Goal: Information Seeking & Learning: Learn about a topic

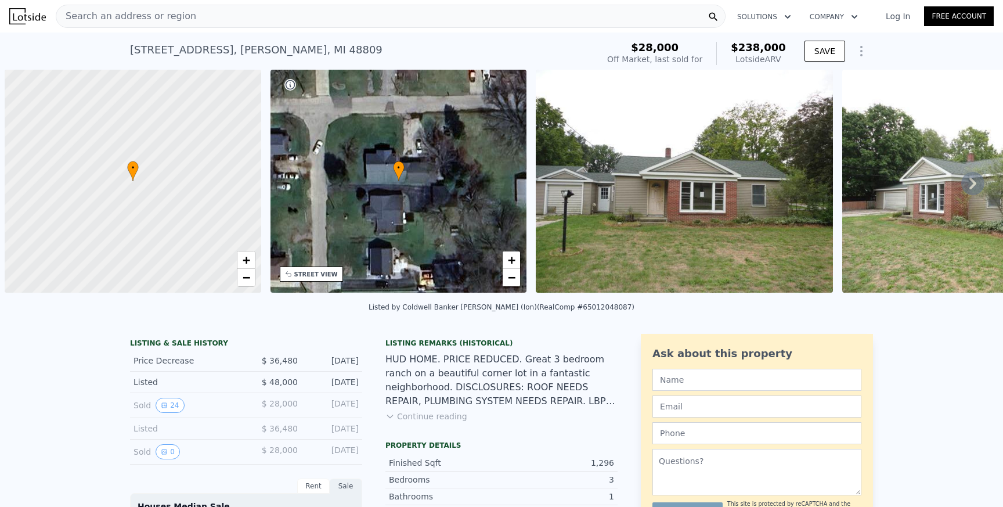
scroll to position [0, 5]
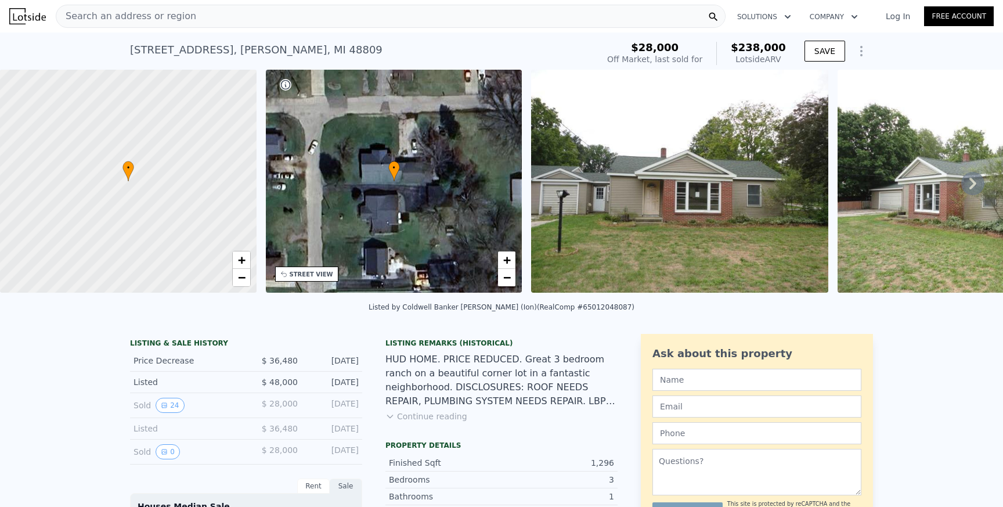
click at [212, 21] on div "Search an address or region" at bounding box center [391, 16] width 670 height 23
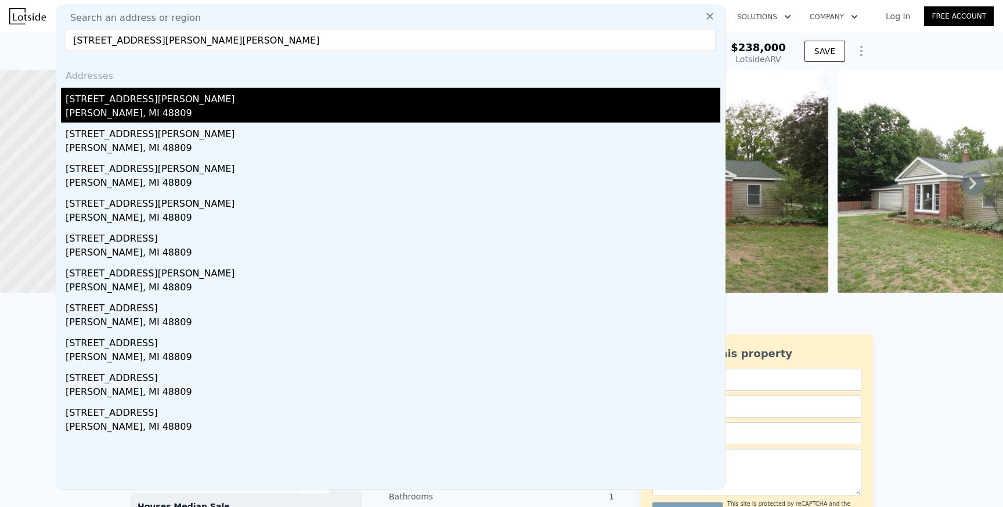
type input "[STREET_ADDRESS][PERSON_NAME][PERSON_NAME]"
click at [151, 110] on div "[PERSON_NAME], MI 48809" at bounding box center [393, 114] width 655 height 16
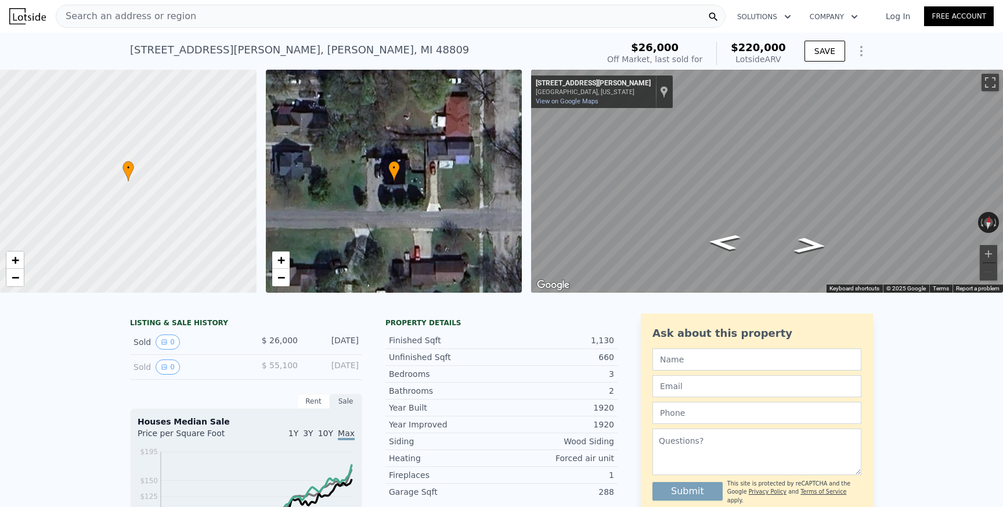
click at [154, 18] on span "Search an address or region" at bounding box center [126, 16] width 140 height 14
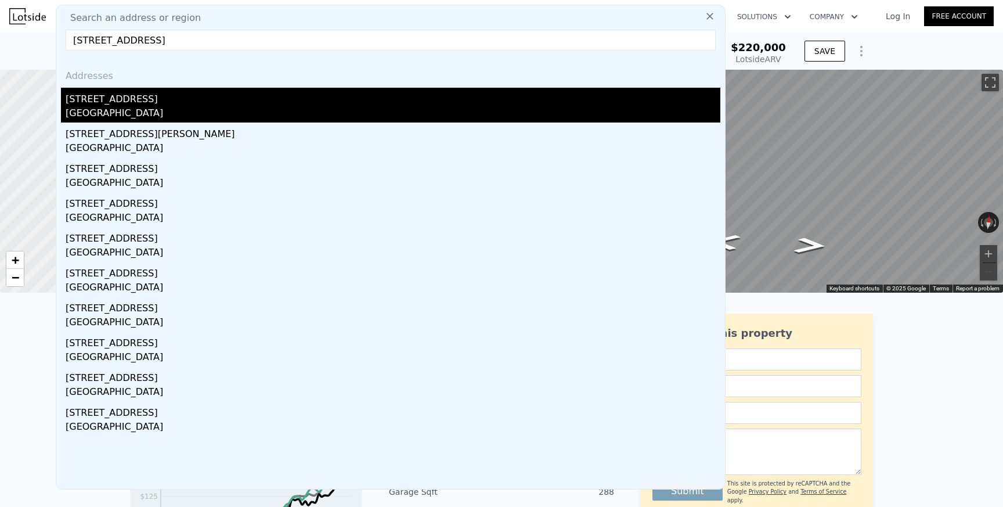
type input "[STREET_ADDRESS]"
click at [140, 102] on div "[STREET_ADDRESS]" at bounding box center [393, 97] width 655 height 19
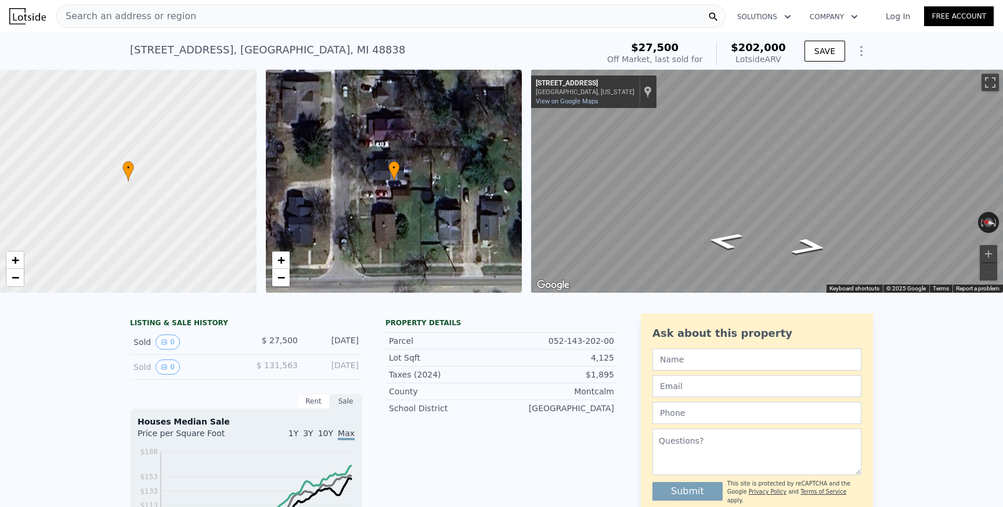
click at [238, 11] on div "Search an address or region" at bounding box center [391, 16] width 670 height 23
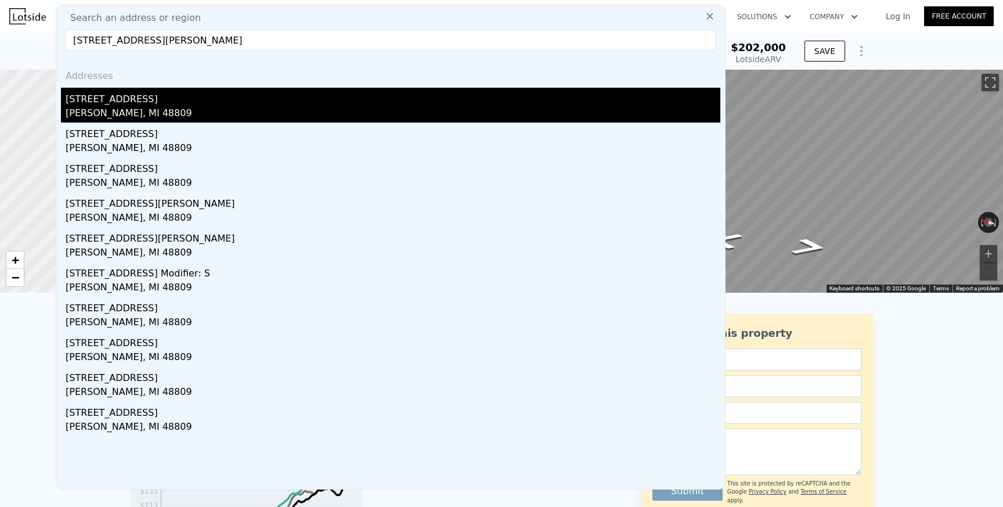
type input "[STREET_ADDRESS][PERSON_NAME]"
click at [178, 102] on div "[STREET_ADDRESS]" at bounding box center [393, 97] width 655 height 19
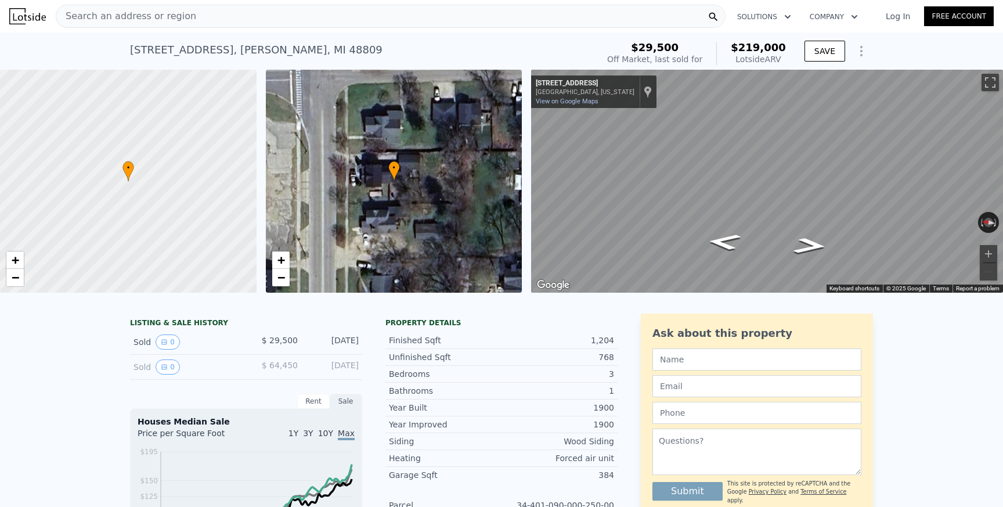
click at [304, 18] on div "Search an address or region" at bounding box center [391, 16] width 670 height 23
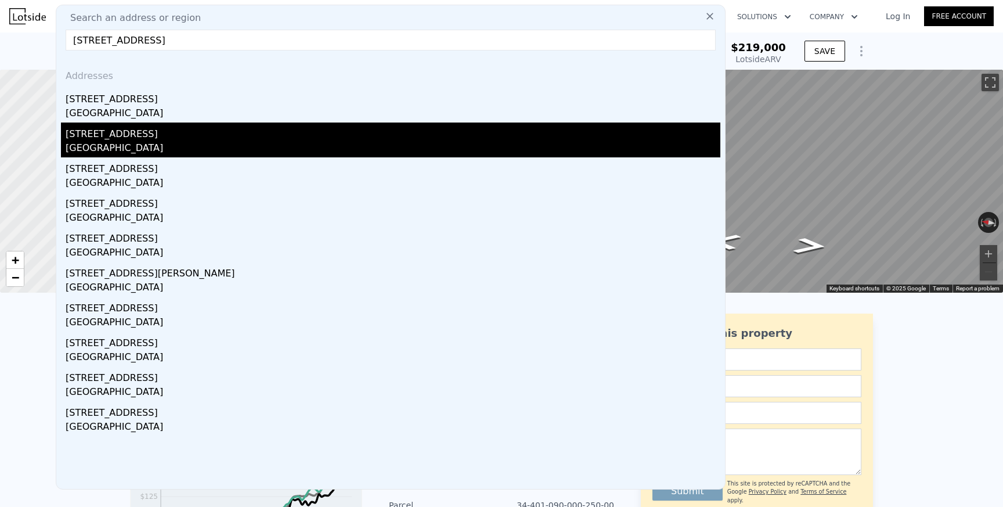
type input "[STREET_ADDRESS]"
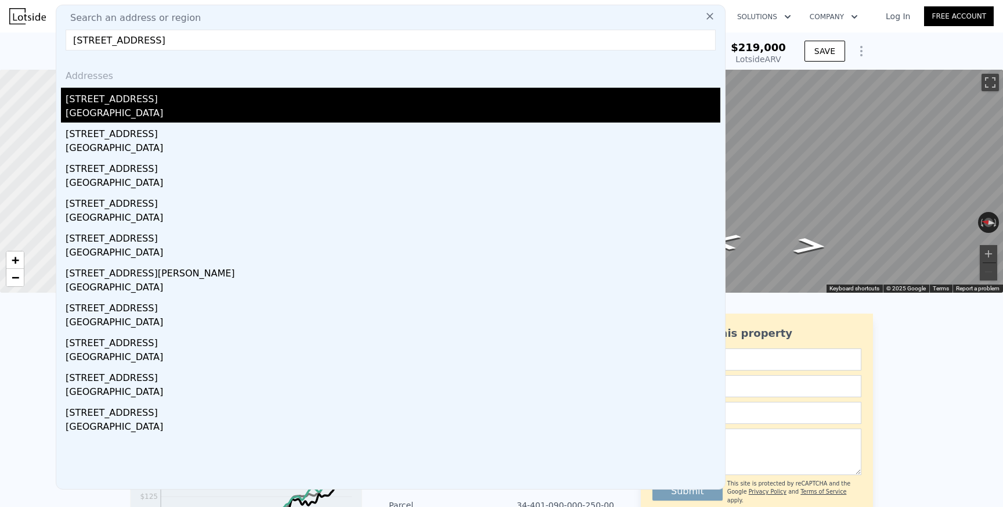
click at [172, 120] on div "Addresses [STREET_ADDRESS] [STREET_ADDRESS] [STREET_ADDRESS] [STREET_ADDRESS] […" at bounding box center [390, 274] width 669 height 429
click at [167, 105] on div "[STREET_ADDRESS]" at bounding box center [393, 97] width 655 height 19
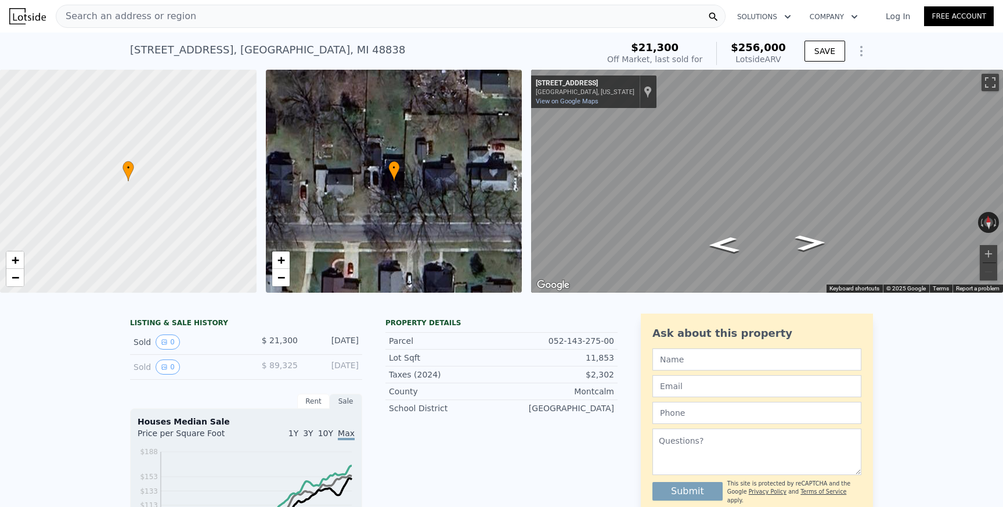
click at [194, 9] on div "Search an address or region" at bounding box center [391, 16] width 670 height 23
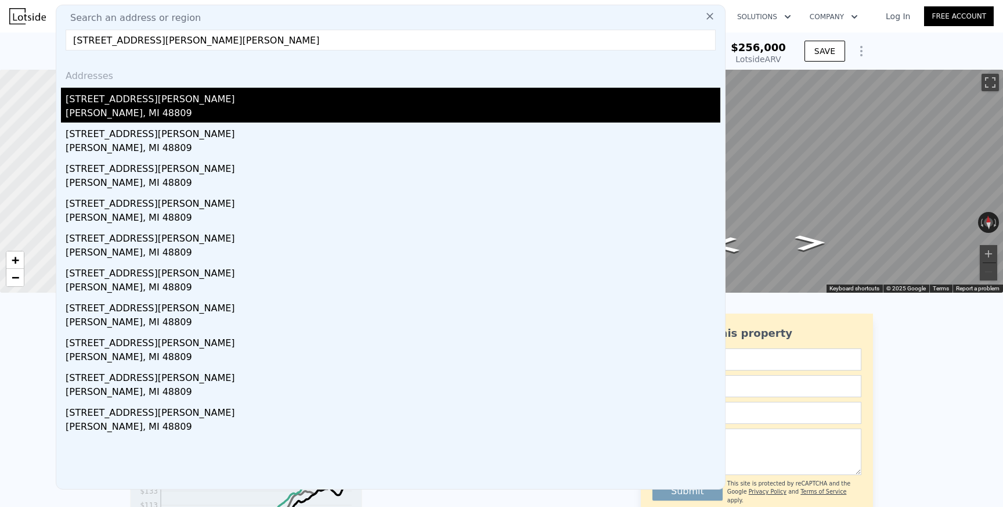
type input "[STREET_ADDRESS][PERSON_NAME][PERSON_NAME]"
click at [171, 111] on div "[PERSON_NAME], MI 48809" at bounding box center [393, 114] width 655 height 16
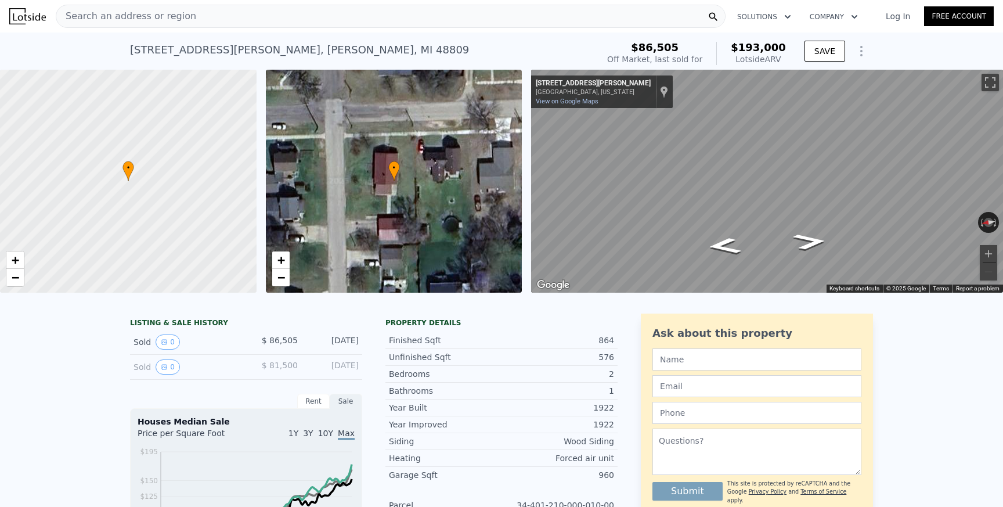
click at [290, 23] on div "Search an address or region" at bounding box center [391, 16] width 670 height 23
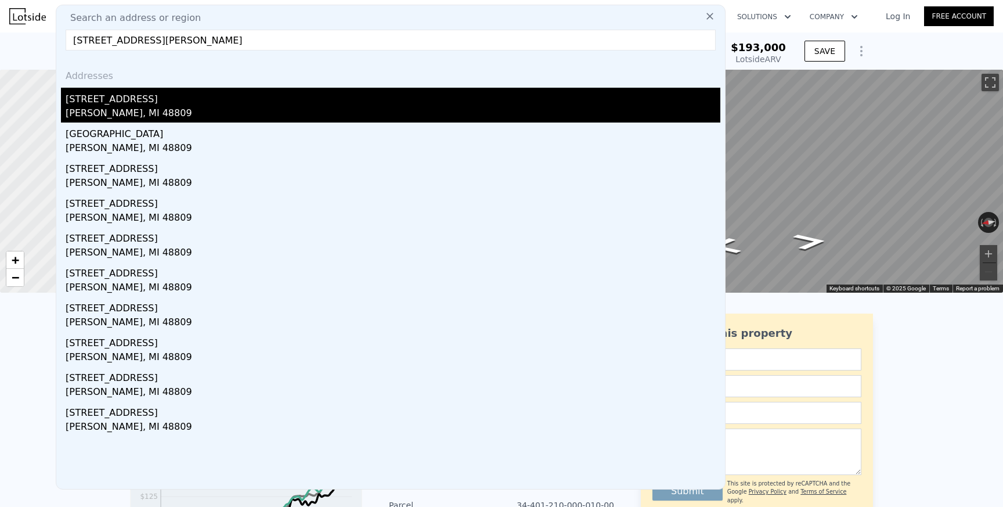
type input "[STREET_ADDRESS][PERSON_NAME]"
click at [218, 95] on div "[STREET_ADDRESS]" at bounding box center [393, 97] width 655 height 19
type input "4"
type input "1146"
type input "2043"
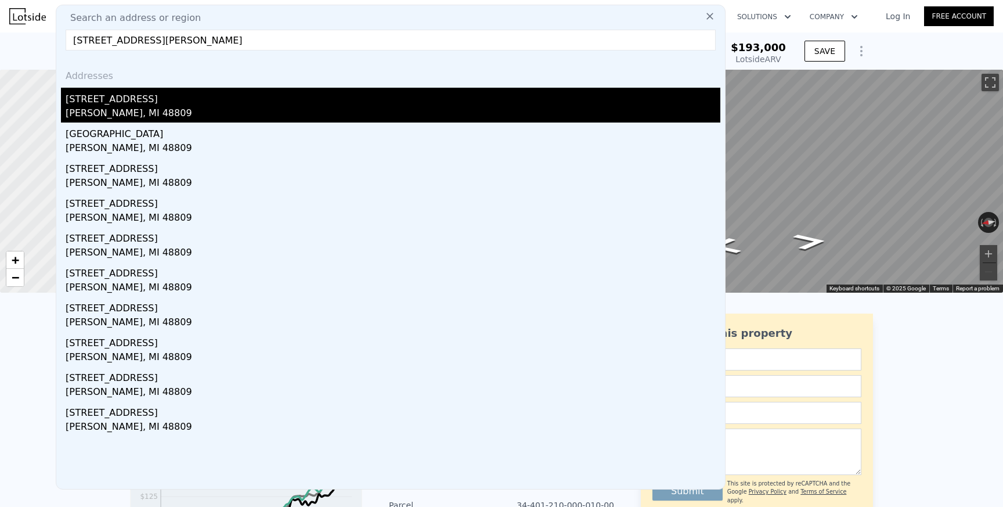
type input "6098.400000000001"
type input "13939.2"
type input "$ 232,000"
type input "4"
type input "$ 166,229"
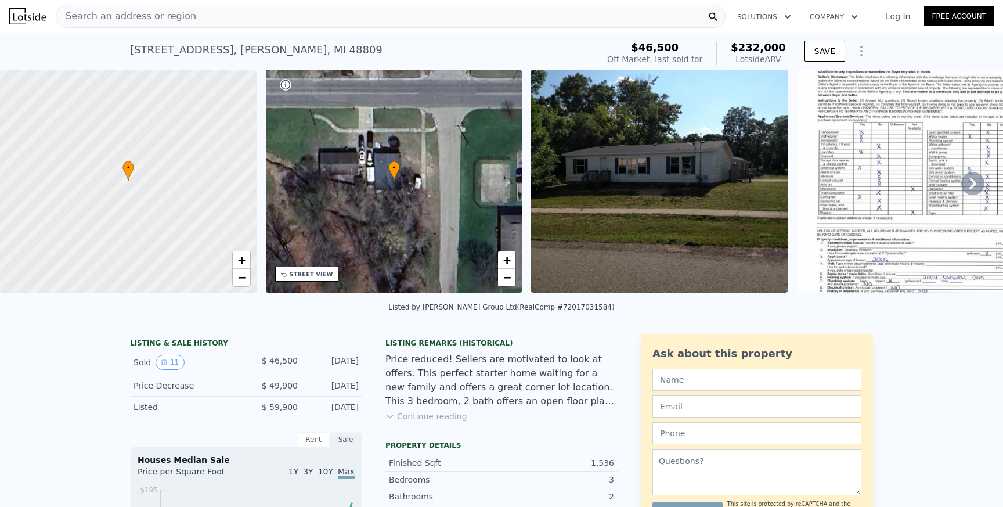
click at [267, 13] on div "Search an address or region" at bounding box center [391, 16] width 670 height 23
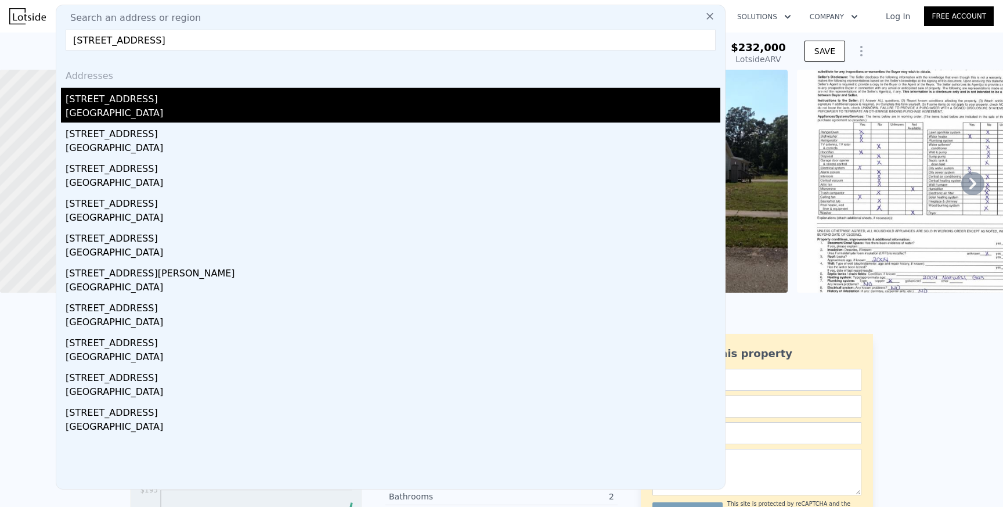
type input "[STREET_ADDRESS]"
click at [173, 102] on div "[STREET_ADDRESS]" at bounding box center [393, 97] width 655 height 19
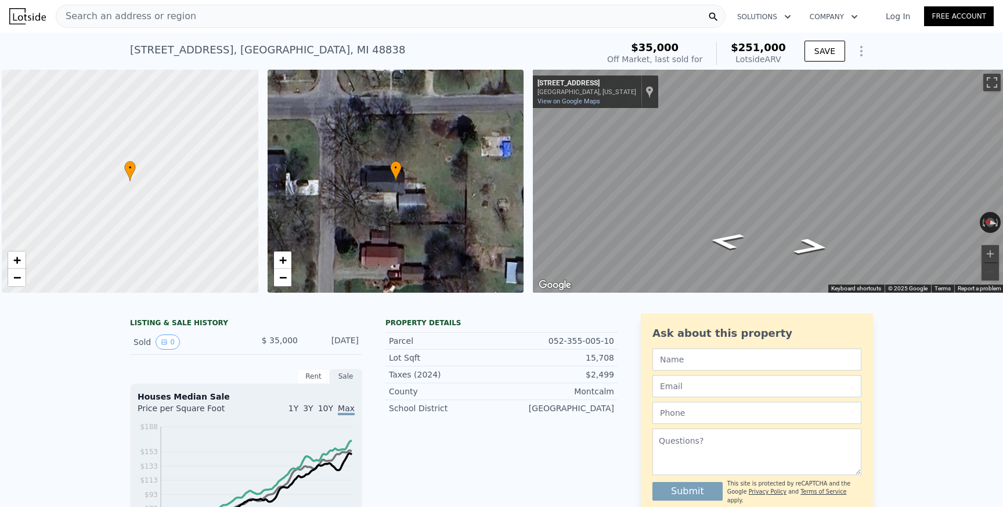
scroll to position [0, 5]
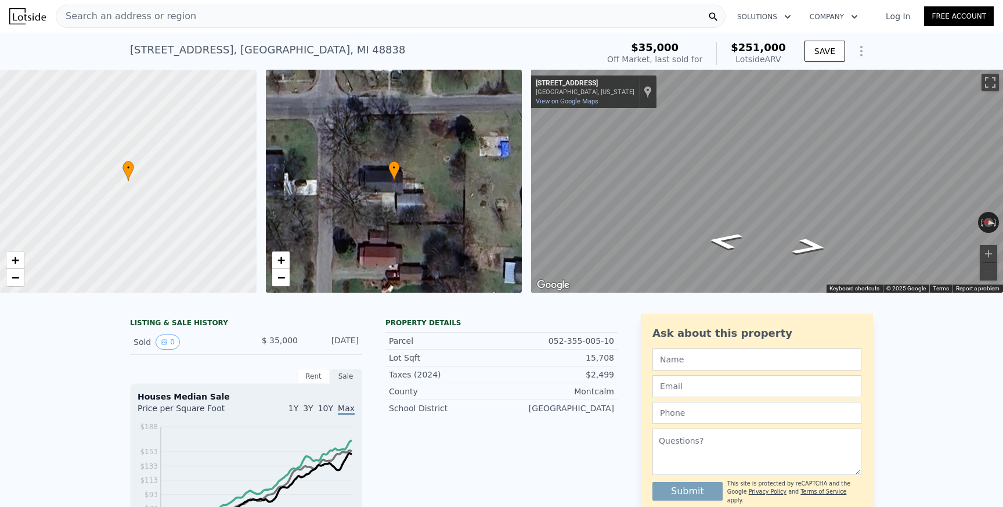
click at [203, 17] on div "Search an address or region" at bounding box center [391, 16] width 670 height 23
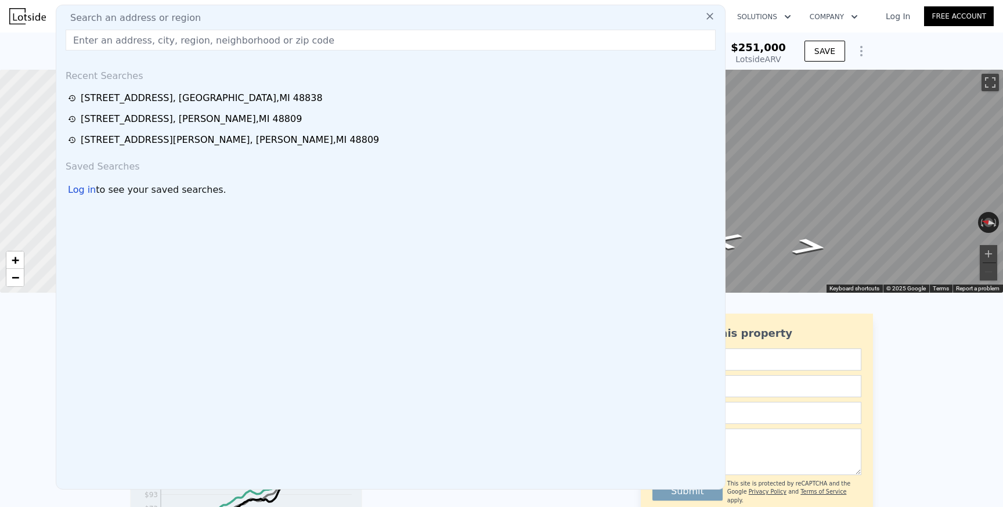
type input "[URL][DOMAIN_NAME]"
click at [237, 37] on input "text" at bounding box center [391, 40] width 650 height 21
paste input "[STREET_ADDRESS][PERSON_NAME]"
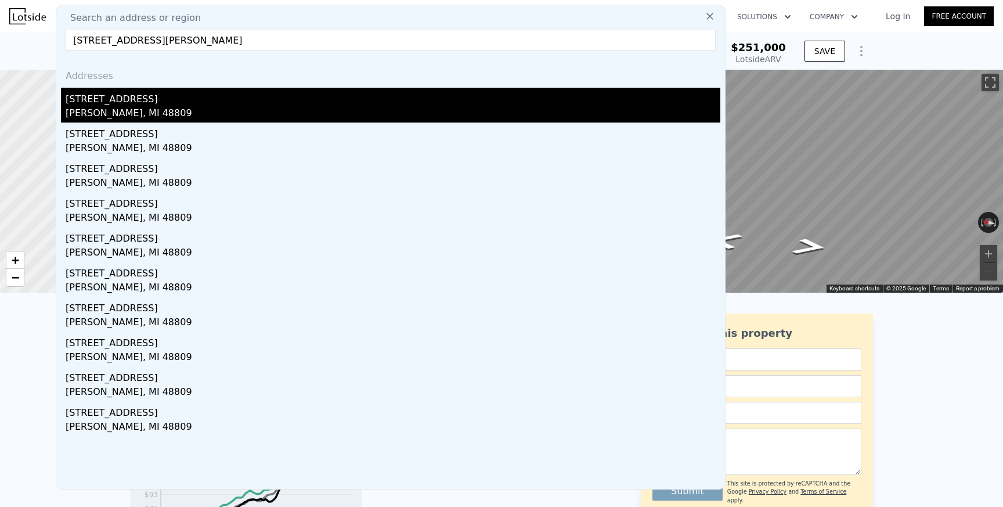
type input "[STREET_ADDRESS][PERSON_NAME]"
click at [197, 109] on div "[PERSON_NAME], MI 48809" at bounding box center [393, 114] width 655 height 16
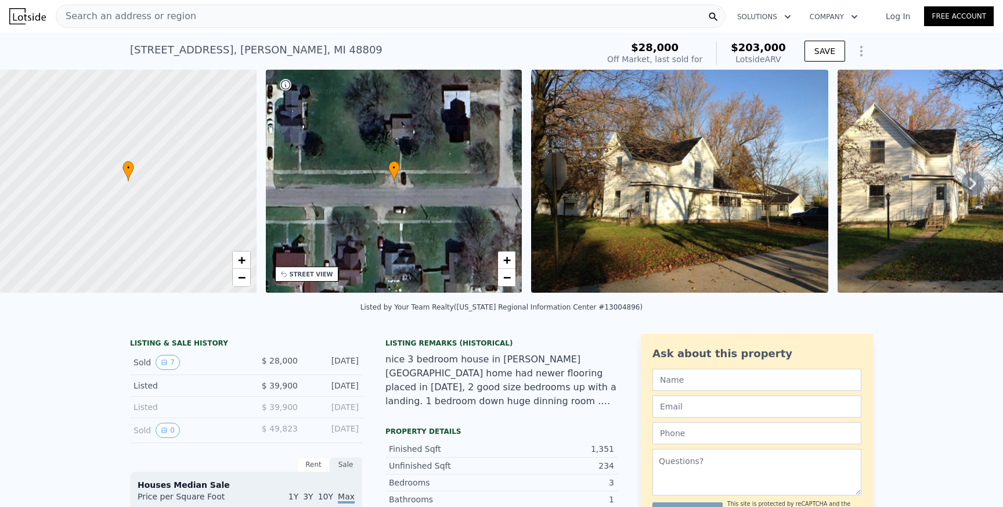
click at [189, 10] on div "Search an address or region" at bounding box center [391, 16] width 670 height 23
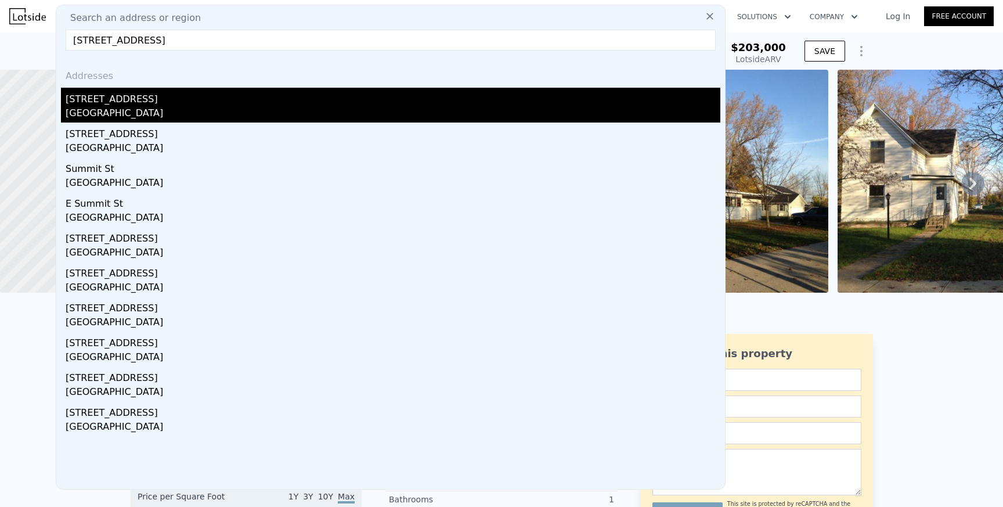
type input "[STREET_ADDRESS]"
click at [158, 112] on div "[GEOGRAPHIC_DATA]" at bounding box center [393, 114] width 655 height 16
